Goal: Check status: Check status

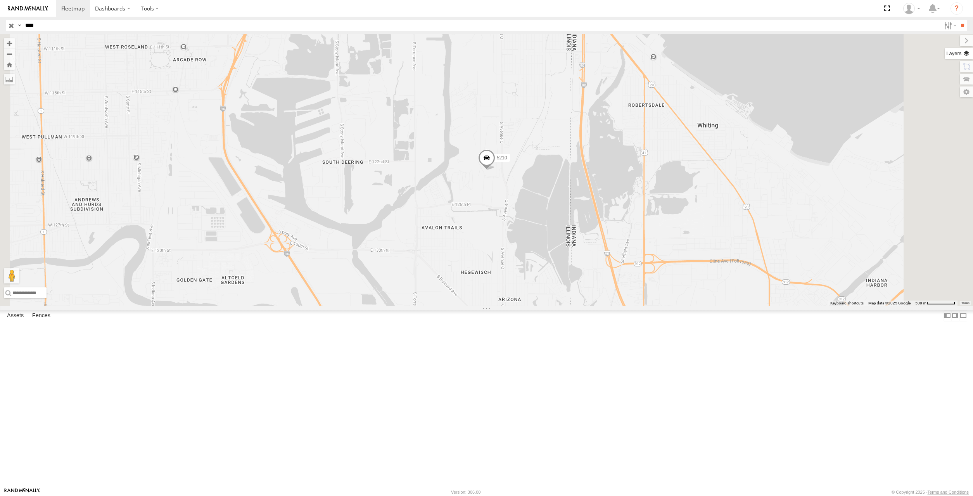
click at [965, 54] on label at bounding box center [959, 53] width 28 height 11
click at [0, 0] on label at bounding box center [0, 0] width 0 height 0
click at [0, 0] on span "Satellite + Roadmap" at bounding box center [0, 0] width 0 height 0
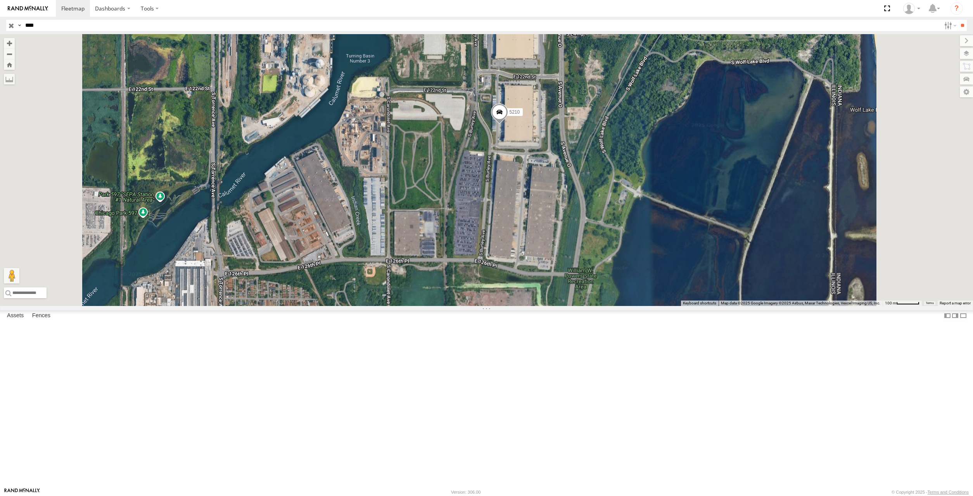
drag, startPoint x: 623, startPoint y: 166, endPoint x: 600, endPoint y: 202, distance: 42.5
click at [600, 202] on div "5210" at bounding box center [486, 170] width 973 height 272
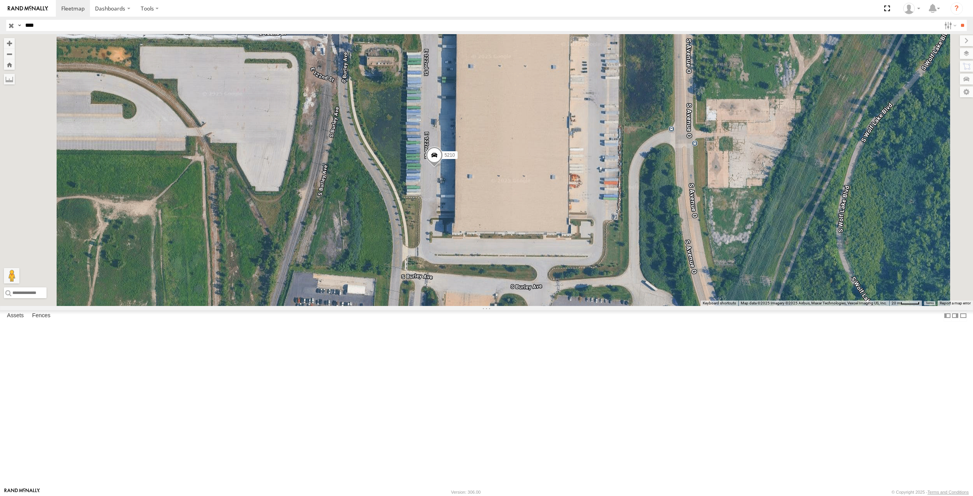
click at [443, 168] on span at bounding box center [434, 157] width 17 height 21
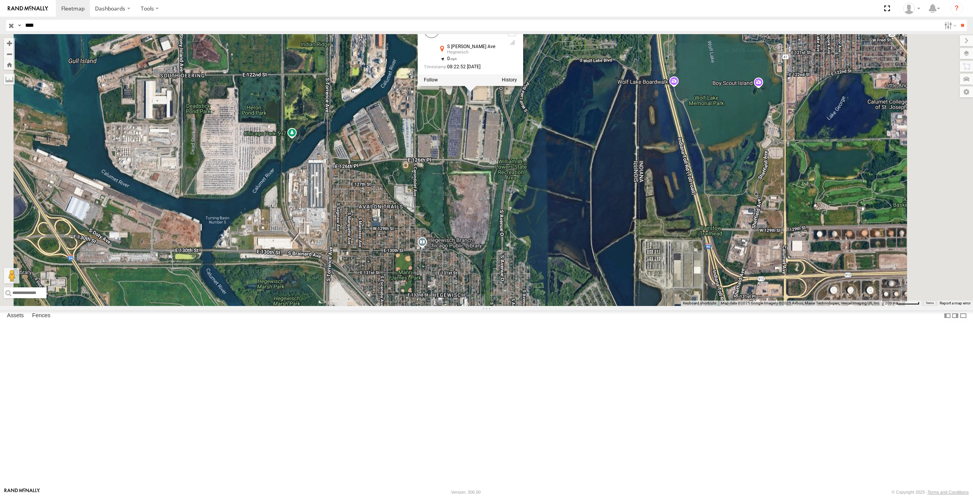
drag, startPoint x: 578, startPoint y: 190, endPoint x: 578, endPoint y: 204, distance: 14.7
click at [578, 204] on div "5210 5210 All Assets [GEOGRAPHIC_DATA][PERSON_NAME] 41.67231 , -87.54345 0 08:2…" at bounding box center [486, 170] width 973 height 272
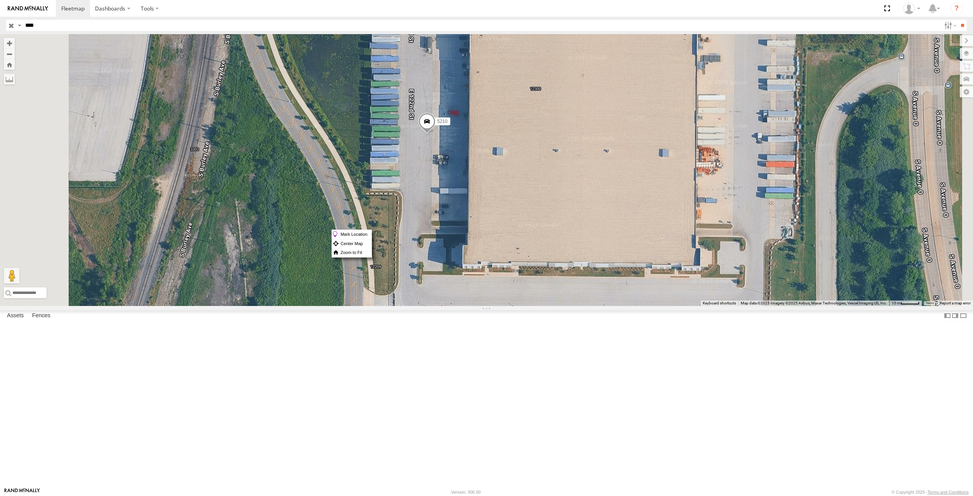
click at [519, 229] on div "5210" at bounding box center [486, 170] width 973 height 272
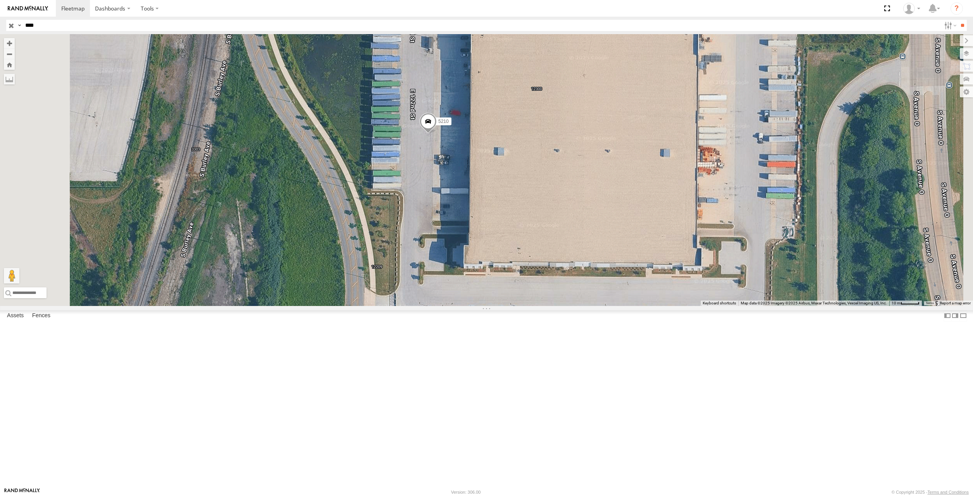
click at [528, 230] on div "5210" at bounding box center [486, 170] width 973 height 272
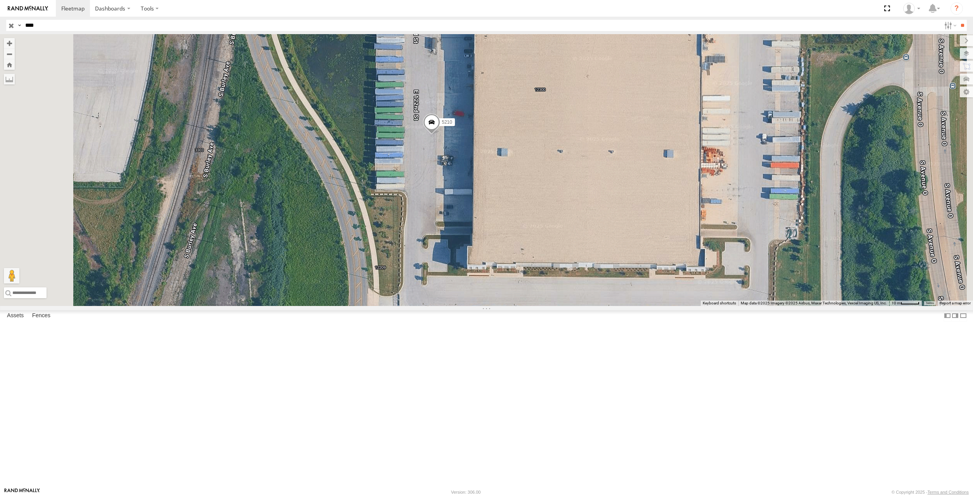
click at [528, 230] on div "5210" at bounding box center [486, 170] width 973 height 272
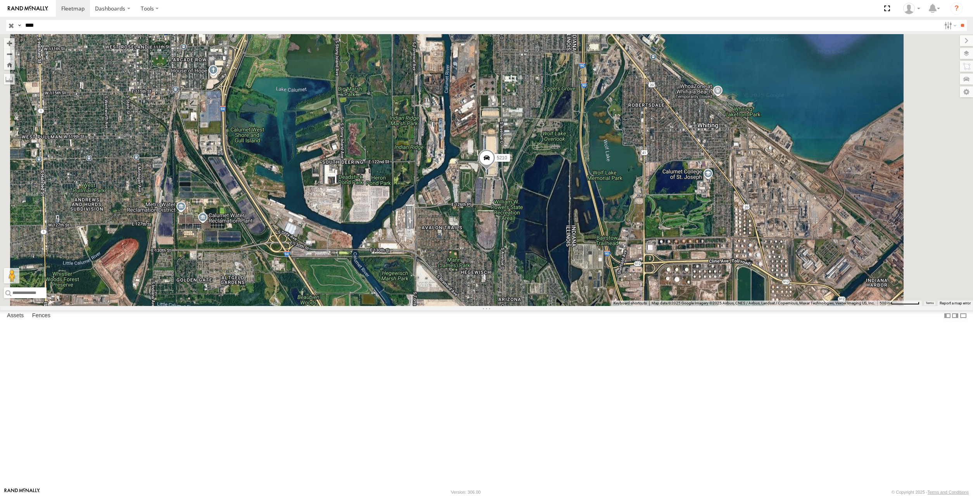
click at [495, 170] on span at bounding box center [486, 159] width 17 height 21
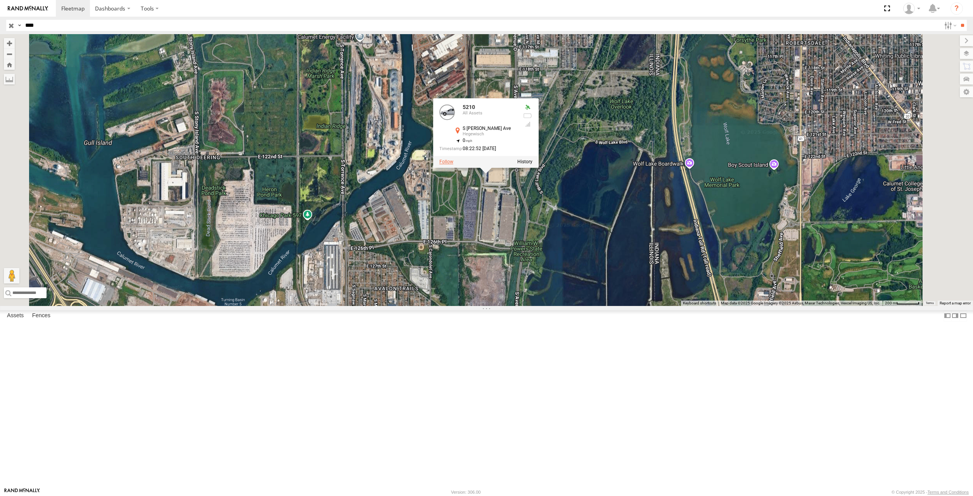
click at [453, 165] on label at bounding box center [446, 161] width 14 height 5
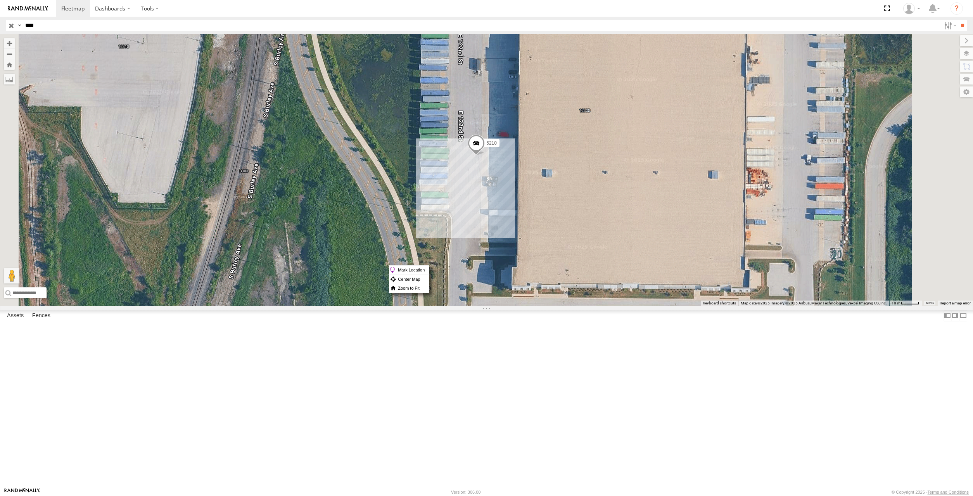
drag, startPoint x: 580, startPoint y: 220, endPoint x: 568, endPoint y: 210, distance: 15.4
click at [568, 210] on div "5210" at bounding box center [486, 170] width 973 height 272
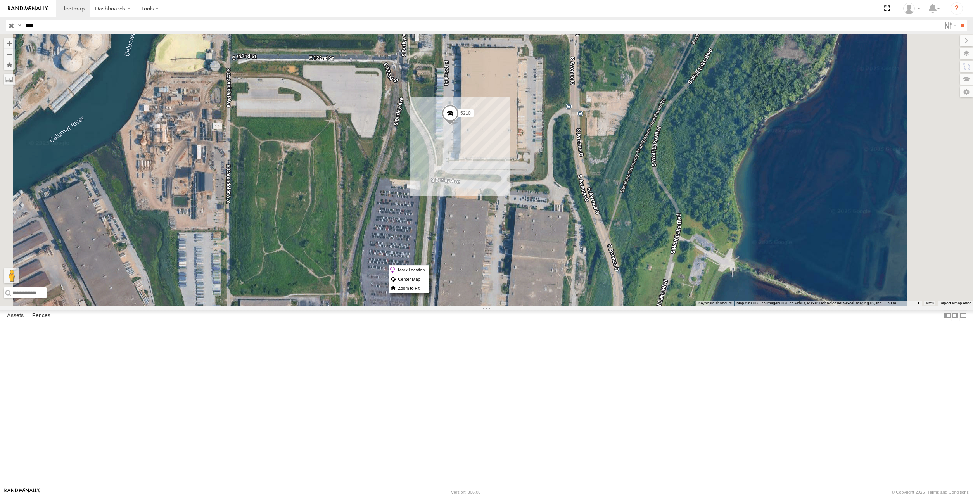
drag, startPoint x: 551, startPoint y: 164, endPoint x: 533, endPoint y: 175, distance: 21.4
click at [533, 175] on div "5210" at bounding box center [486, 170] width 973 height 272
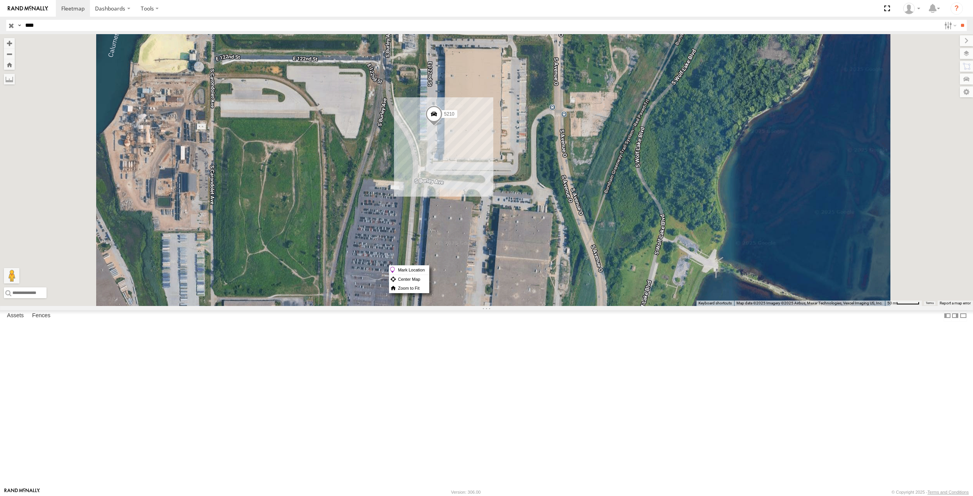
click at [530, 183] on div "5210" at bounding box center [486, 170] width 973 height 272
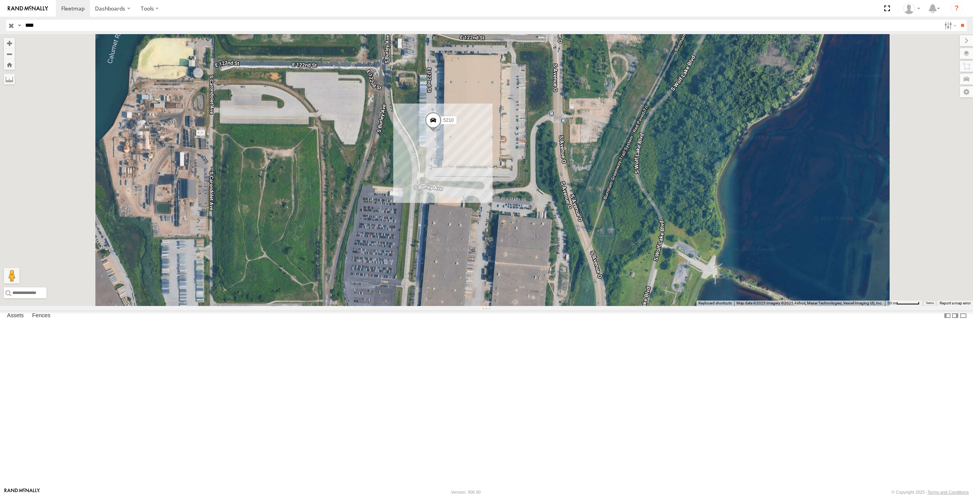
drag, startPoint x: 529, startPoint y: 188, endPoint x: 528, endPoint y: 202, distance: 14.0
click at [528, 202] on div "5210" at bounding box center [486, 170] width 973 height 272
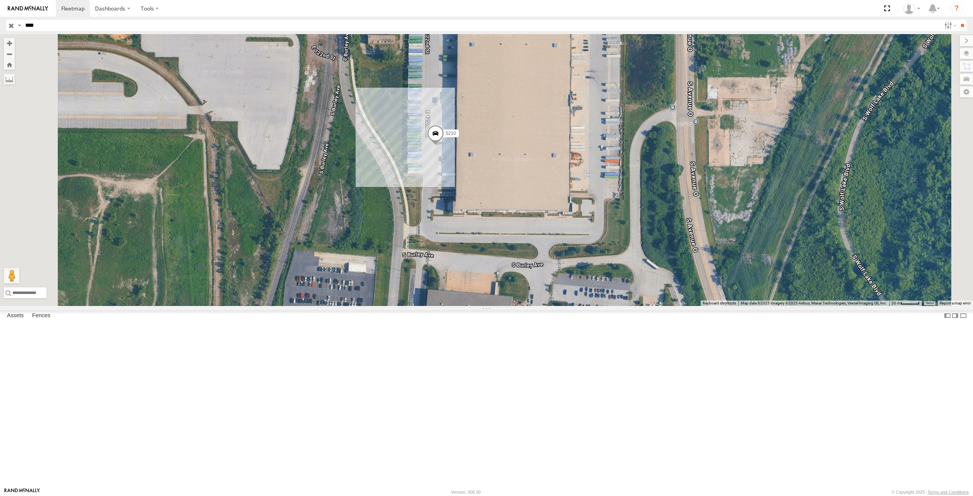
drag, startPoint x: 529, startPoint y: 164, endPoint x: 502, endPoint y: 189, distance: 36.8
click at [502, 189] on div "5210" at bounding box center [486, 170] width 973 height 272
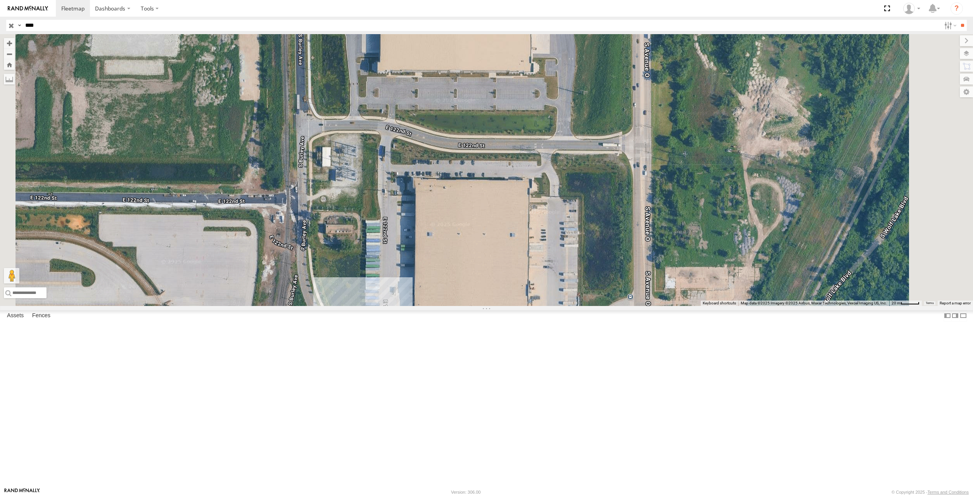
drag, startPoint x: 502, startPoint y: 178, endPoint x: 490, endPoint y: 342, distance: 164.1
click at [490, 306] on div "5210" at bounding box center [486, 170] width 973 height 272
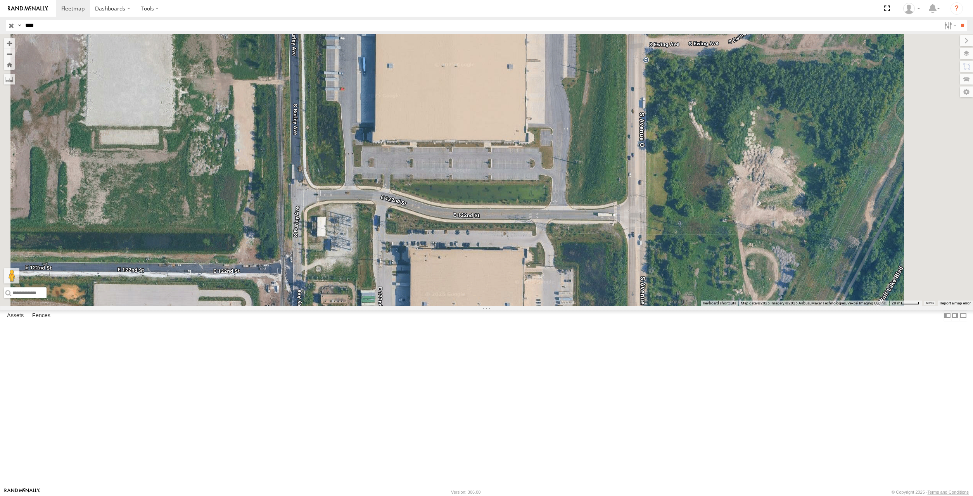
drag, startPoint x: 496, startPoint y: 325, endPoint x: 489, endPoint y: 396, distance: 70.9
click at [488, 306] on div "5210" at bounding box center [486, 170] width 973 height 272
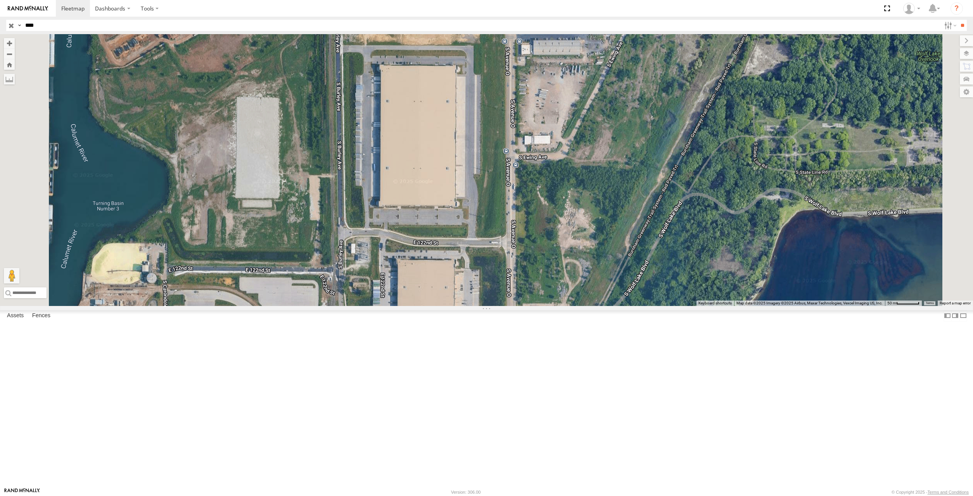
drag, startPoint x: 487, startPoint y: 307, endPoint x: 475, endPoint y: 216, distance: 91.2
click at [475, 217] on div "5210" at bounding box center [486, 170] width 973 height 272
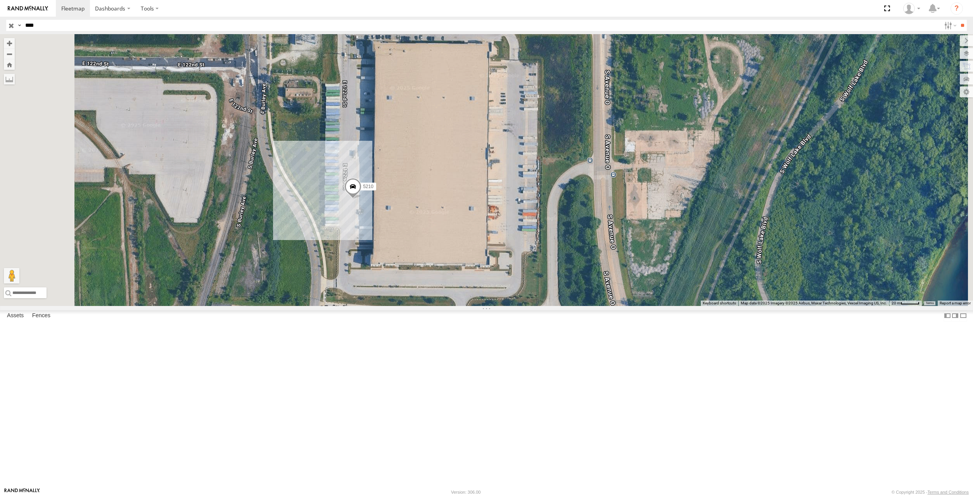
drag, startPoint x: 457, startPoint y: 275, endPoint x: 446, endPoint y: 200, distance: 75.8
click at [446, 200] on div "5210" at bounding box center [486, 170] width 973 height 272
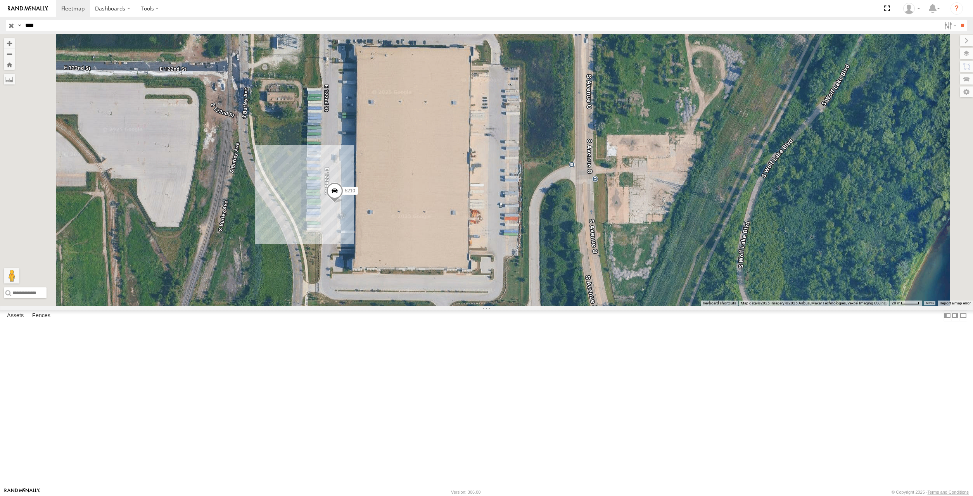
drag, startPoint x: 558, startPoint y: 234, endPoint x: 552, endPoint y: 273, distance: 39.2
click at [552, 273] on div "5210" at bounding box center [486, 170] width 973 height 272
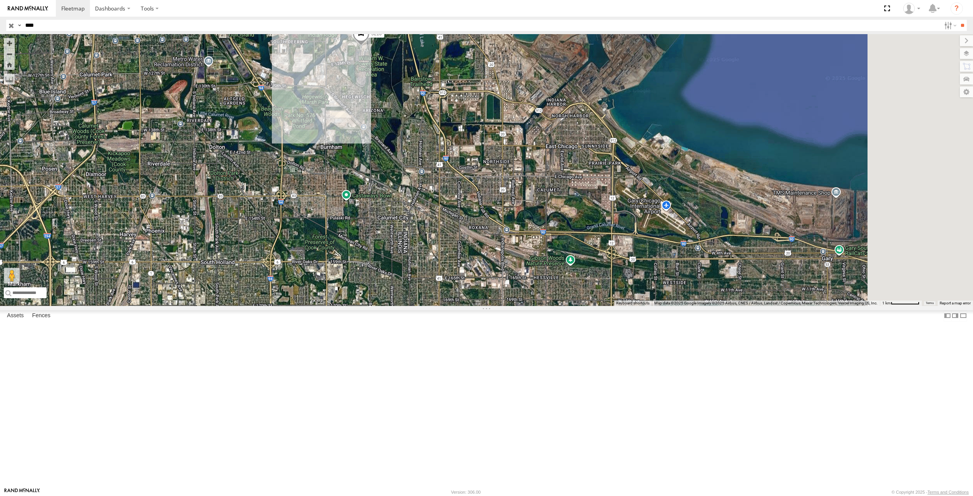
drag, startPoint x: 516, startPoint y: 230, endPoint x: 477, endPoint y: 183, distance: 60.8
click at [477, 184] on div "5210" at bounding box center [486, 170] width 973 height 272
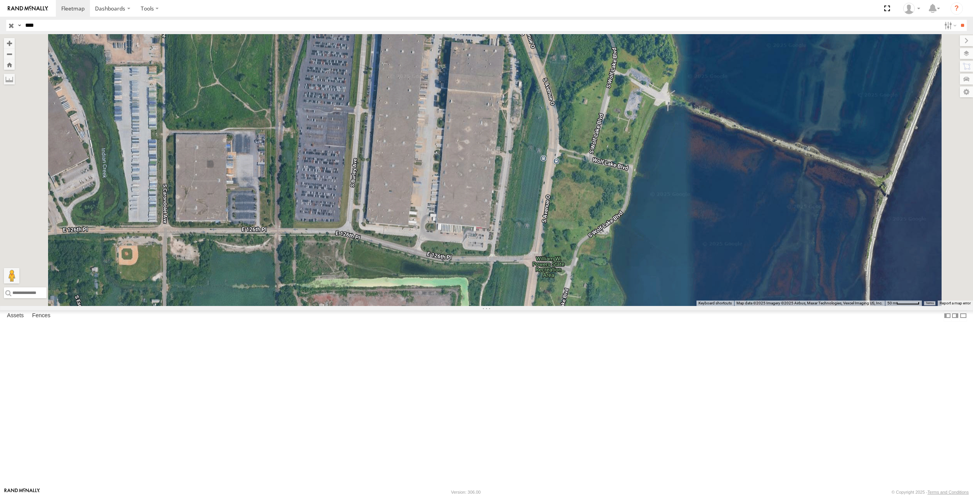
drag, startPoint x: 437, startPoint y: 164, endPoint x: 448, endPoint y: 209, distance: 46.4
click at [448, 209] on div "5210" at bounding box center [486, 170] width 973 height 272
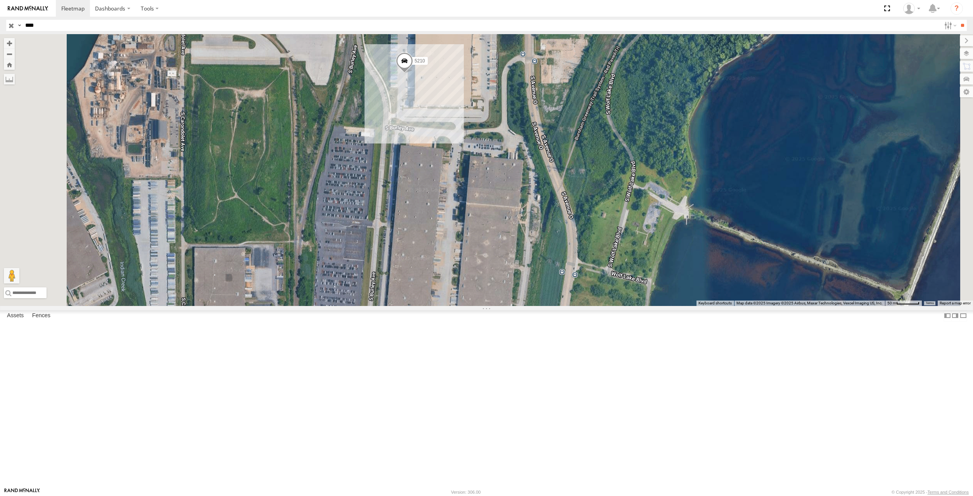
drag, startPoint x: 465, startPoint y: 187, endPoint x: 462, endPoint y: 224, distance: 37.8
click at [462, 224] on div "5210" at bounding box center [486, 170] width 973 height 272
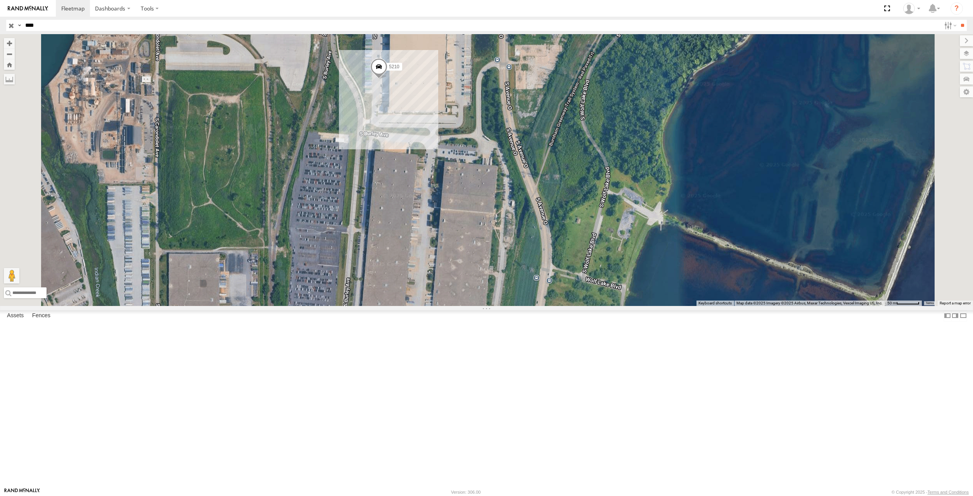
drag, startPoint x: 464, startPoint y: 249, endPoint x: 440, endPoint y: 168, distance: 84.3
click at [441, 172] on div "5210" at bounding box center [486, 170] width 973 height 272
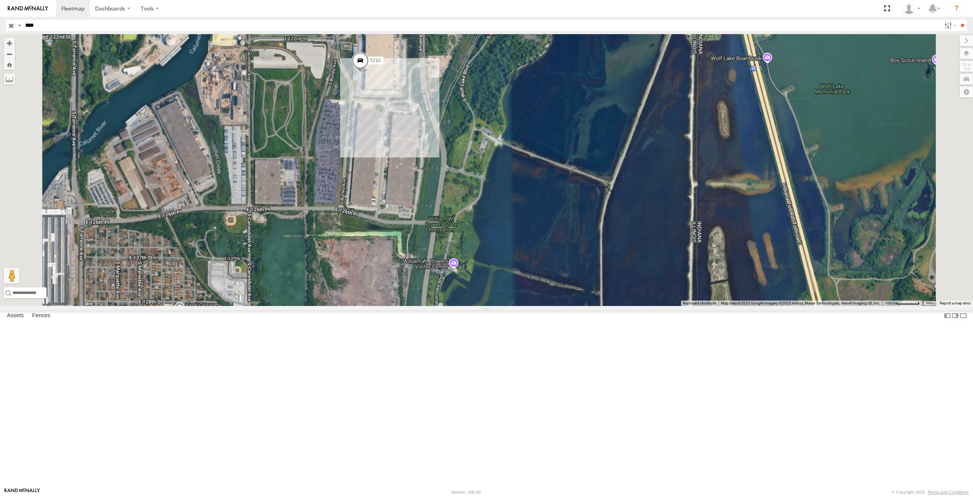
drag, startPoint x: 432, startPoint y: 160, endPoint x: 442, endPoint y: 227, distance: 67.9
click at [442, 227] on div "5210" at bounding box center [486, 170] width 973 height 272
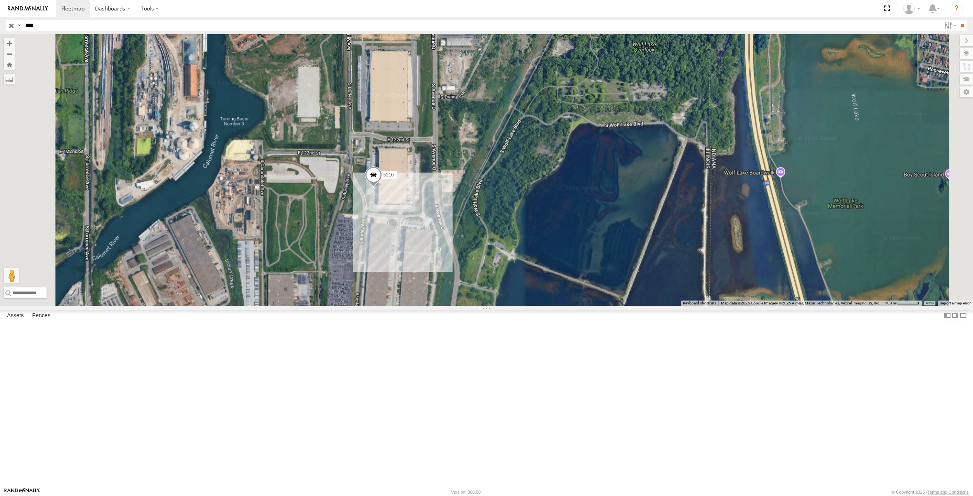
drag, startPoint x: 396, startPoint y: 142, endPoint x: 392, endPoint y: 184, distance: 42.1
click at [396, 189] on div "5210" at bounding box center [486, 170] width 973 height 272
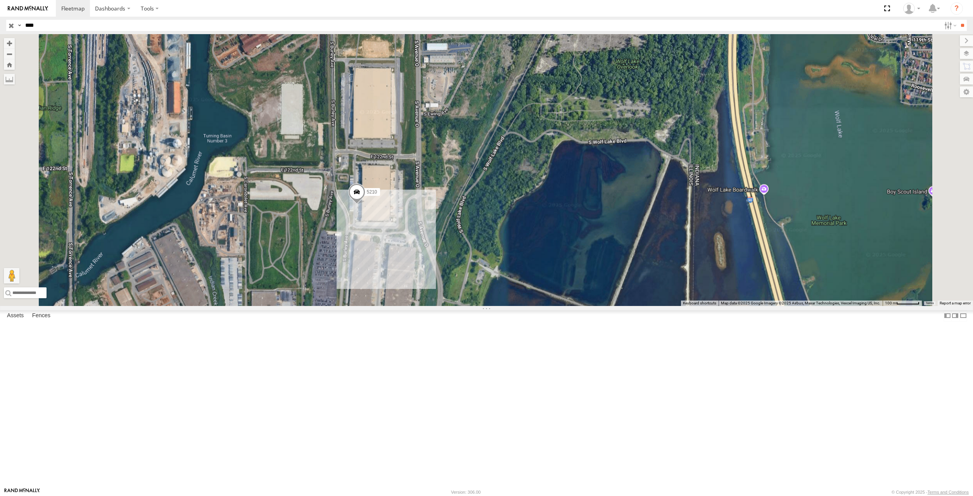
drag, startPoint x: 399, startPoint y: 161, endPoint x: 389, endPoint y: 119, distance: 42.8
click at [389, 119] on div "5210" at bounding box center [486, 170] width 973 height 272
